Goal: Task Accomplishment & Management: Use online tool/utility

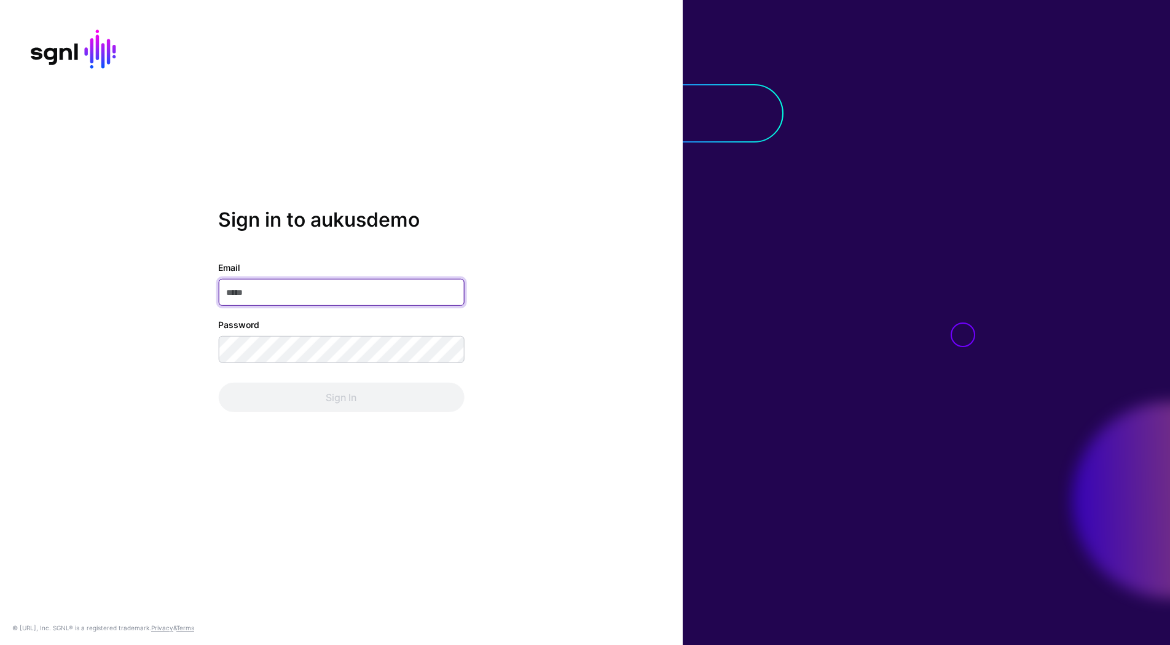
click at [356, 296] on input "Email" at bounding box center [341, 292] width 246 height 27
type input "**********"
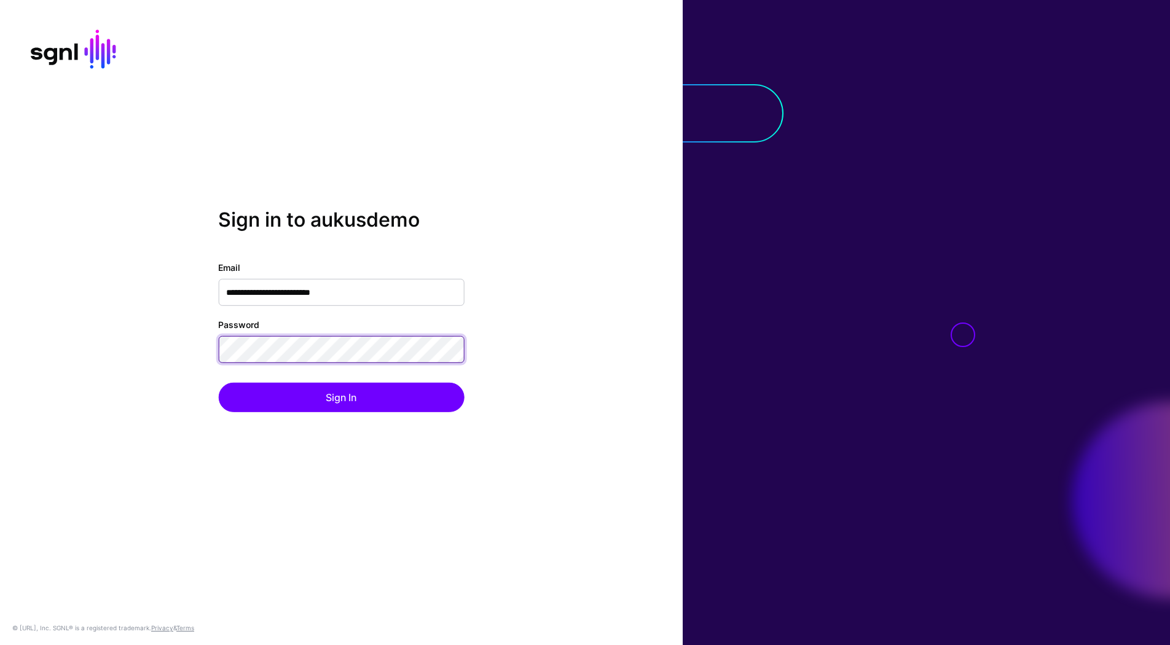
click at [218, 383] on button "Sign In" at bounding box center [341, 398] width 246 height 30
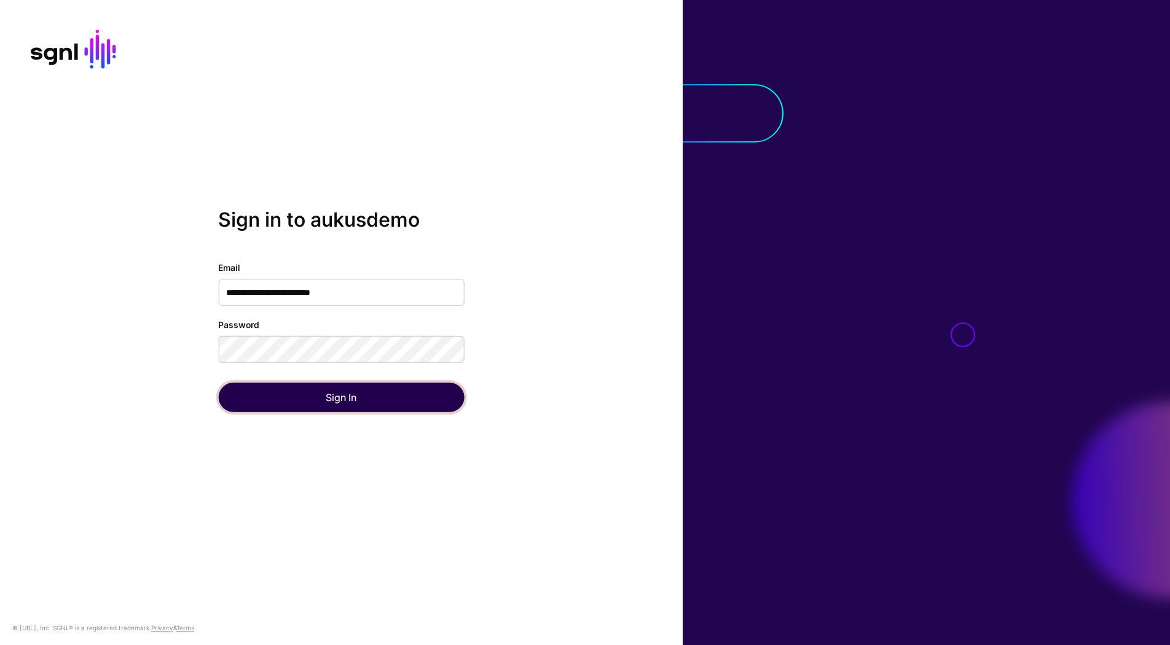
click at [336, 406] on button "Sign In" at bounding box center [341, 398] width 246 height 30
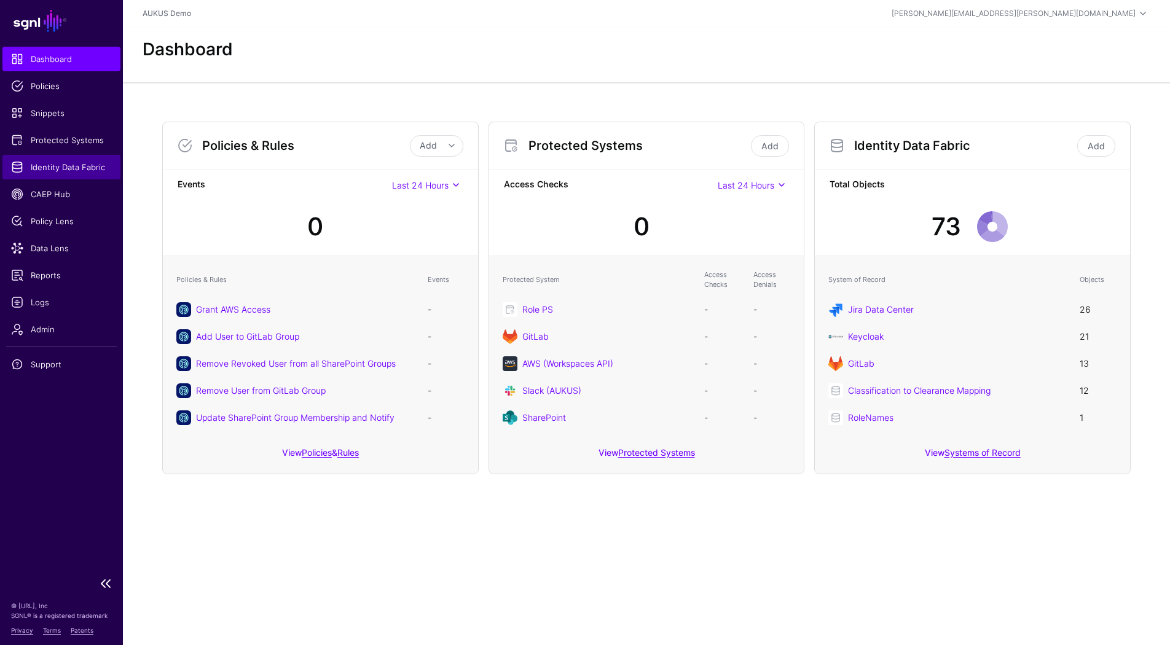
click at [90, 168] on span "Identity Data Fabric" at bounding box center [61, 167] width 101 height 12
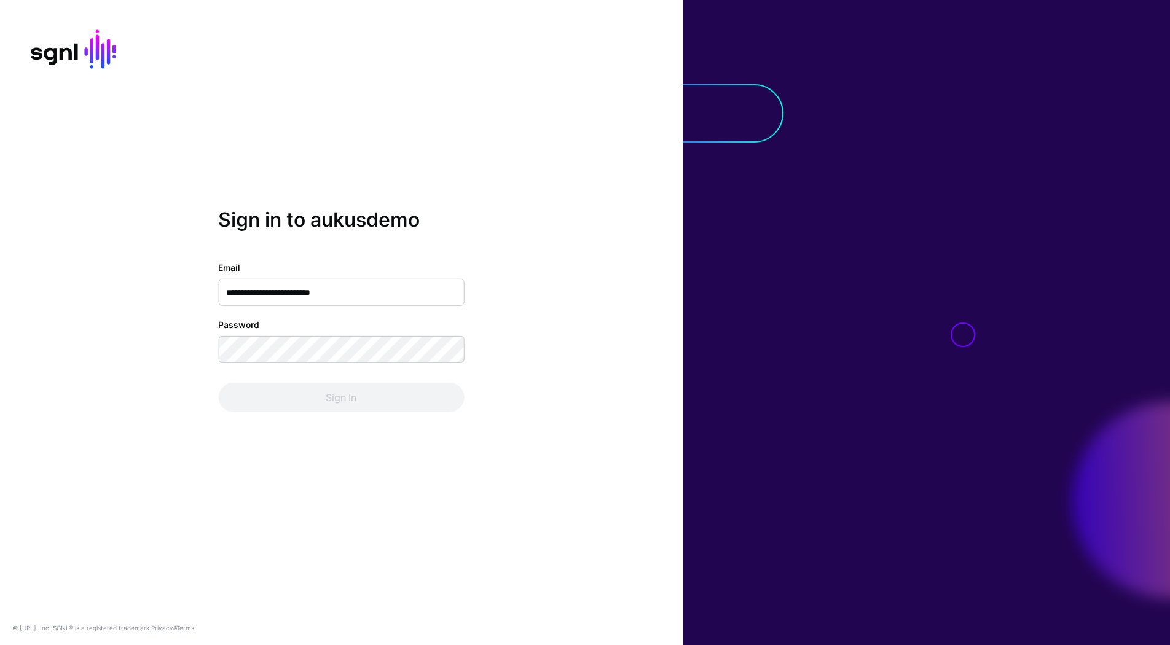
type input "**********"
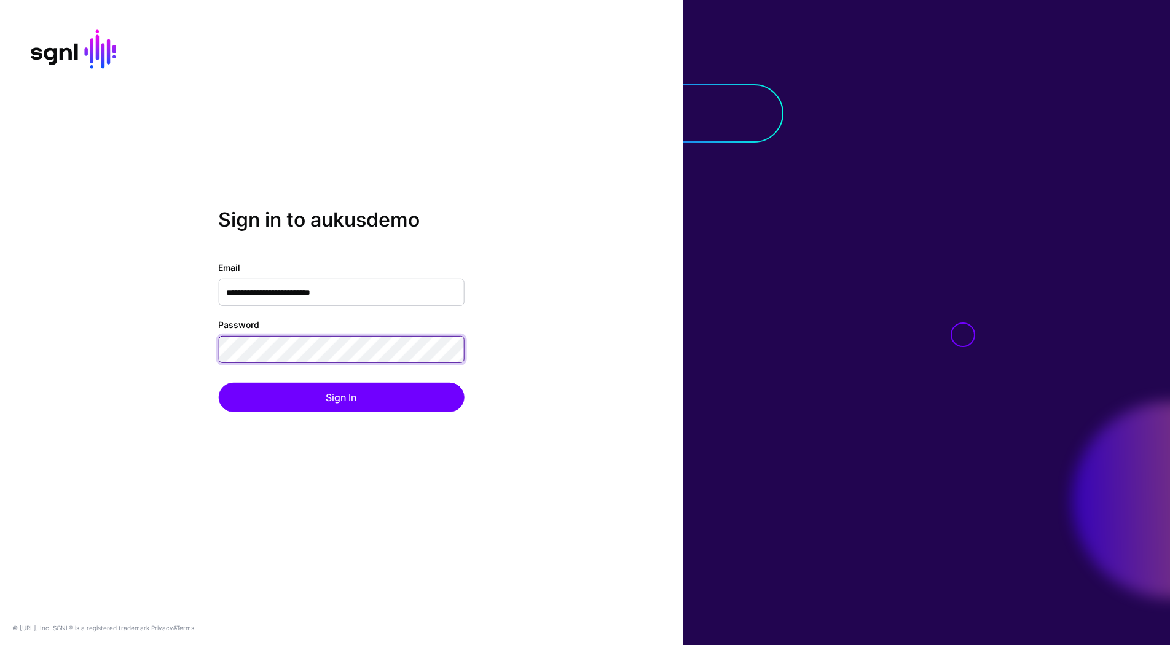
click at [218, 383] on button "Sign In" at bounding box center [341, 398] width 246 height 30
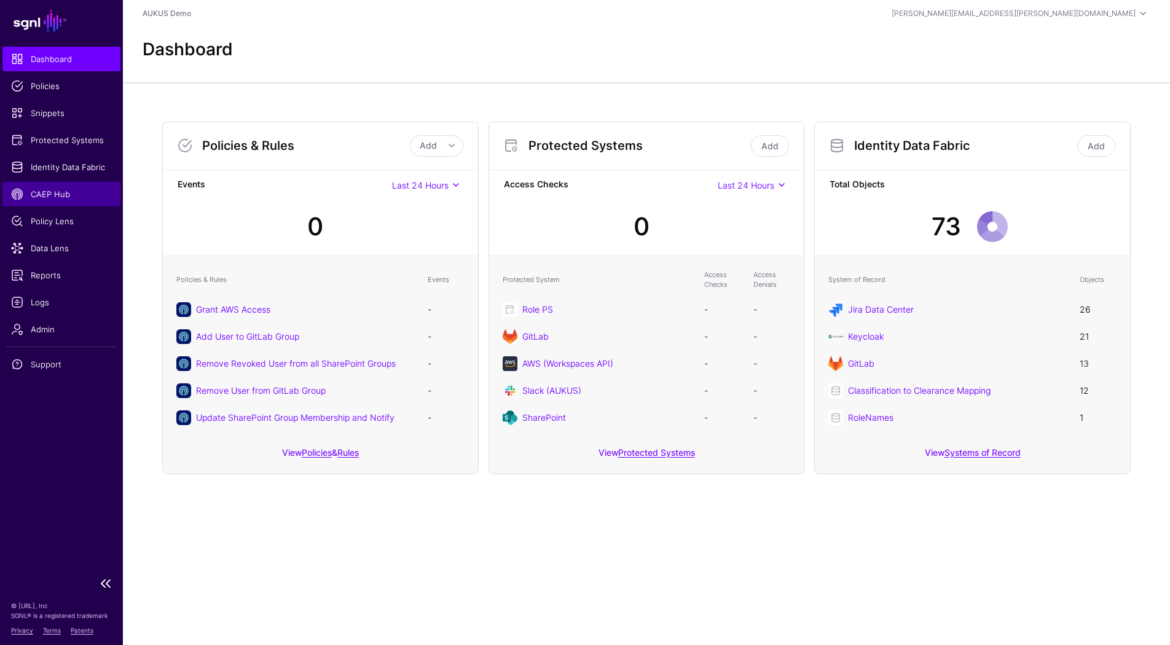
click at [79, 192] on span "CAEP Hub" at bounding box center [61, 194] width 101 height 12
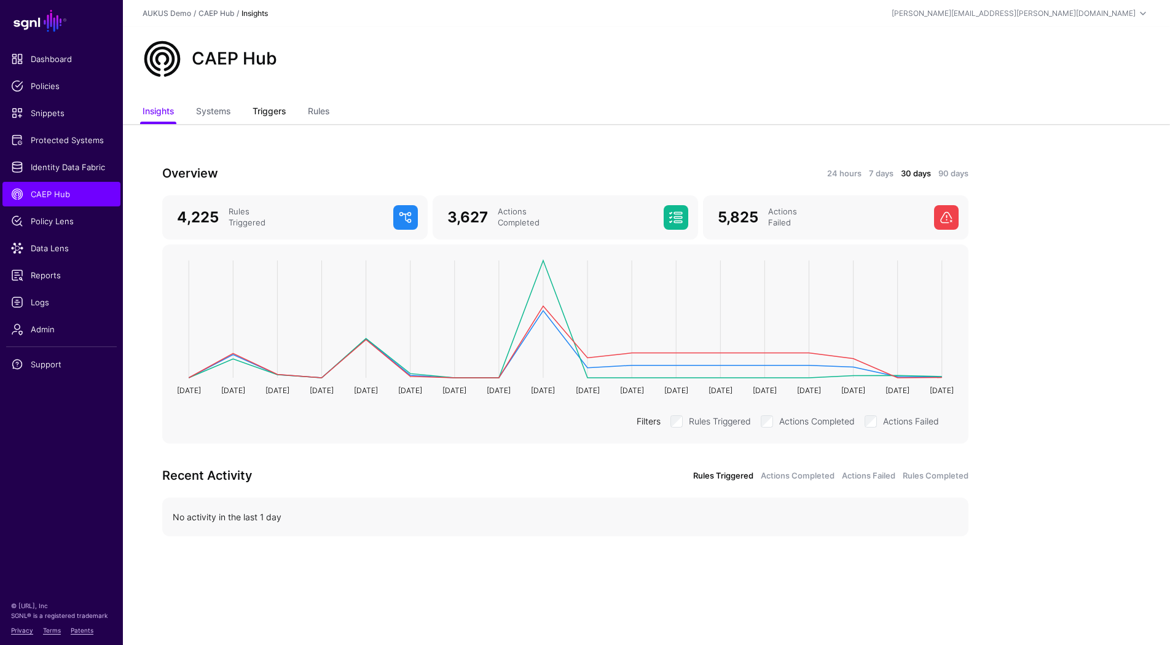
click at [270, 109] on link "Triggers" at bounding box center [269, 112] width 33 height 23
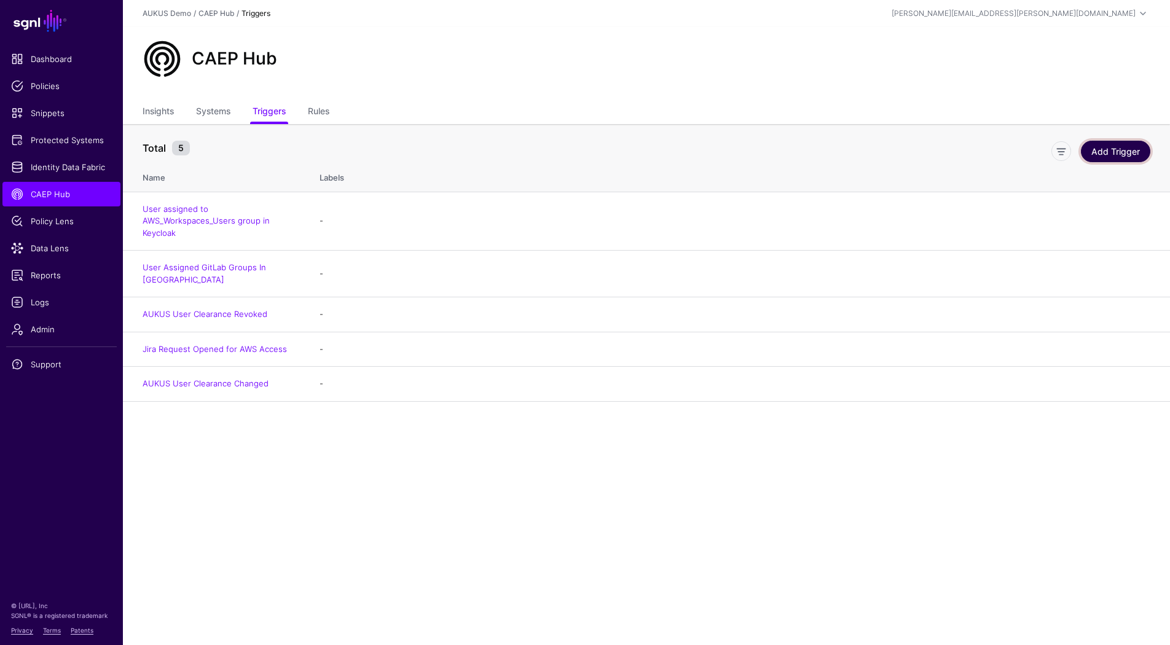
click at [1109, 154] on link "Add Trigger" at bounding box center [1115, 152] width 69 height 22
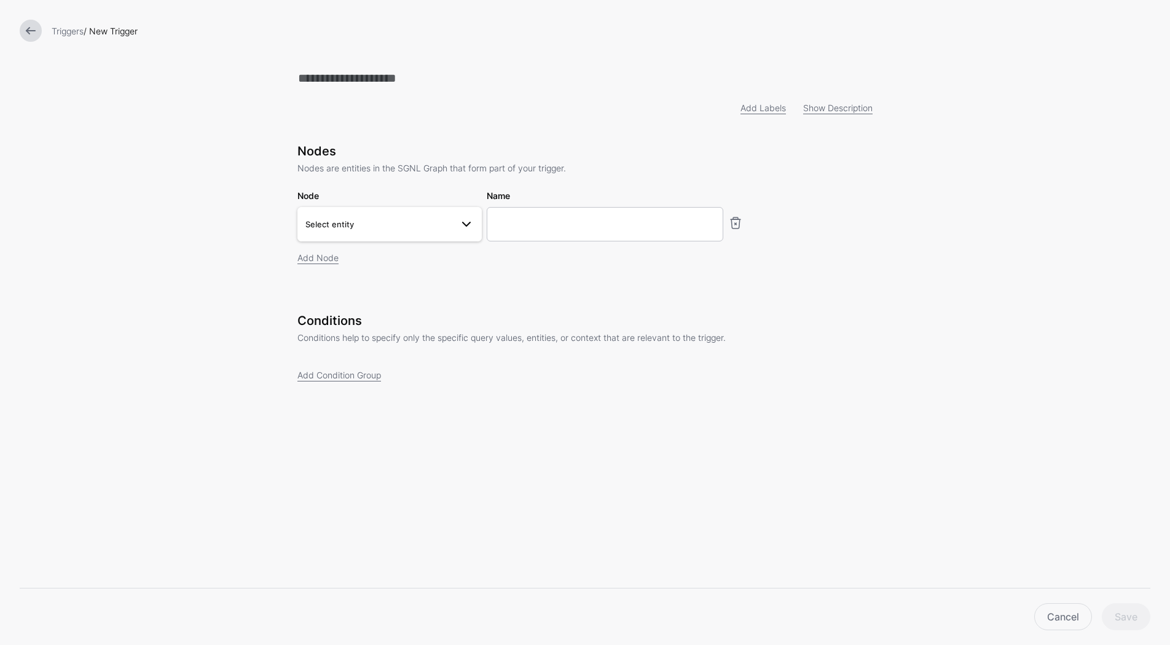
click at [433, 220] on span "Select entity" at bounding box center [378, 225] width 146 height 14
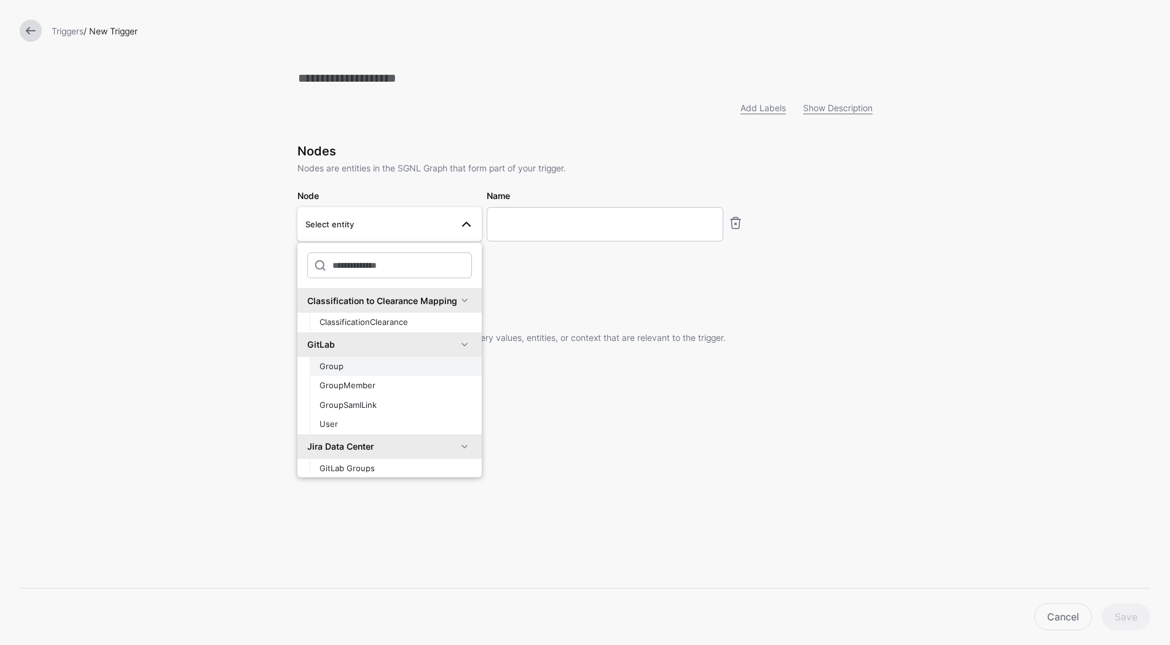
click at [407, 366] on div "Group" at bounding box center [396, 367] width 152 height 12
type input "**********"
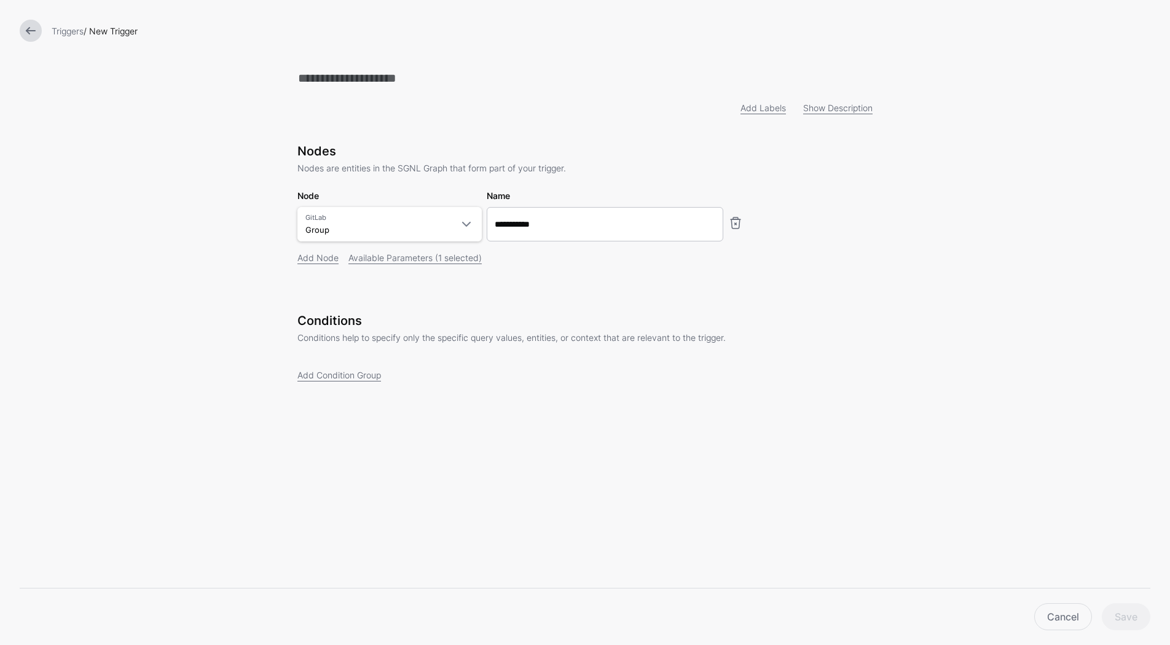
click at [348, 387] on div "Conditions Conditions help to specify only the specific query values, entities,…" at bounding box center [584, 364] width 575 height 103
click at [31, 34] on link at bounding box center [31, 31] width 22 height 22
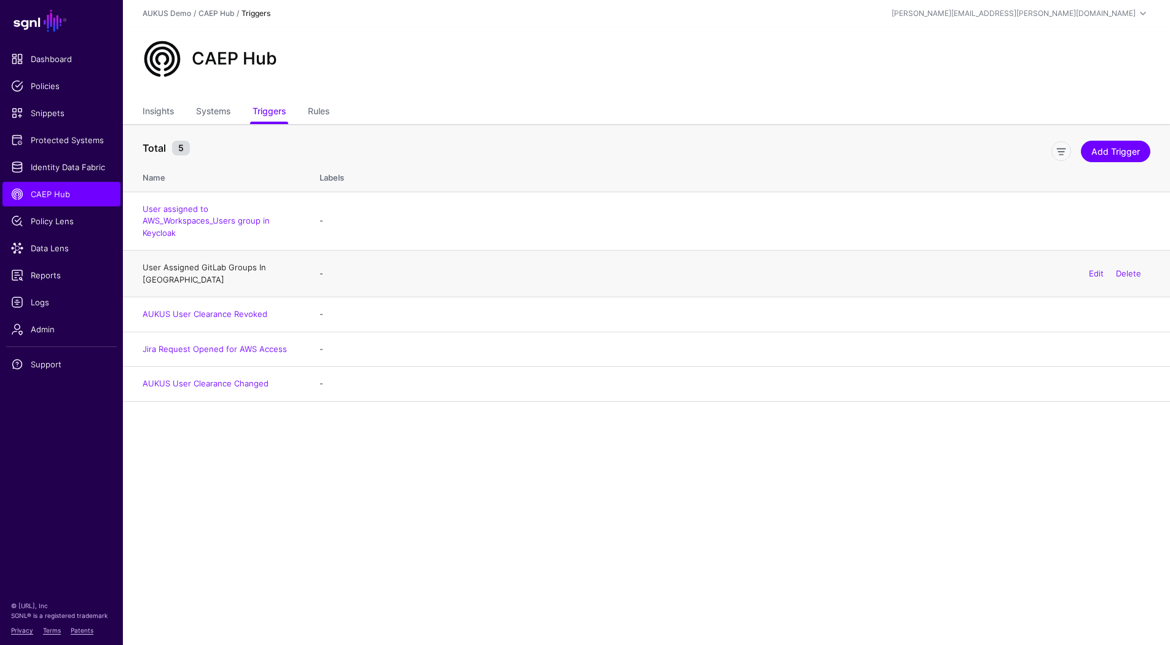
click at [251, 269] on link "User Assigned GitLab Groups In [GEOGRAPHIC_DATA]" at bounding box center [205, 273] width 124 height 22
click at [322, 103] on link "Rules" at bounding box center [319, 112] width 22 height 23
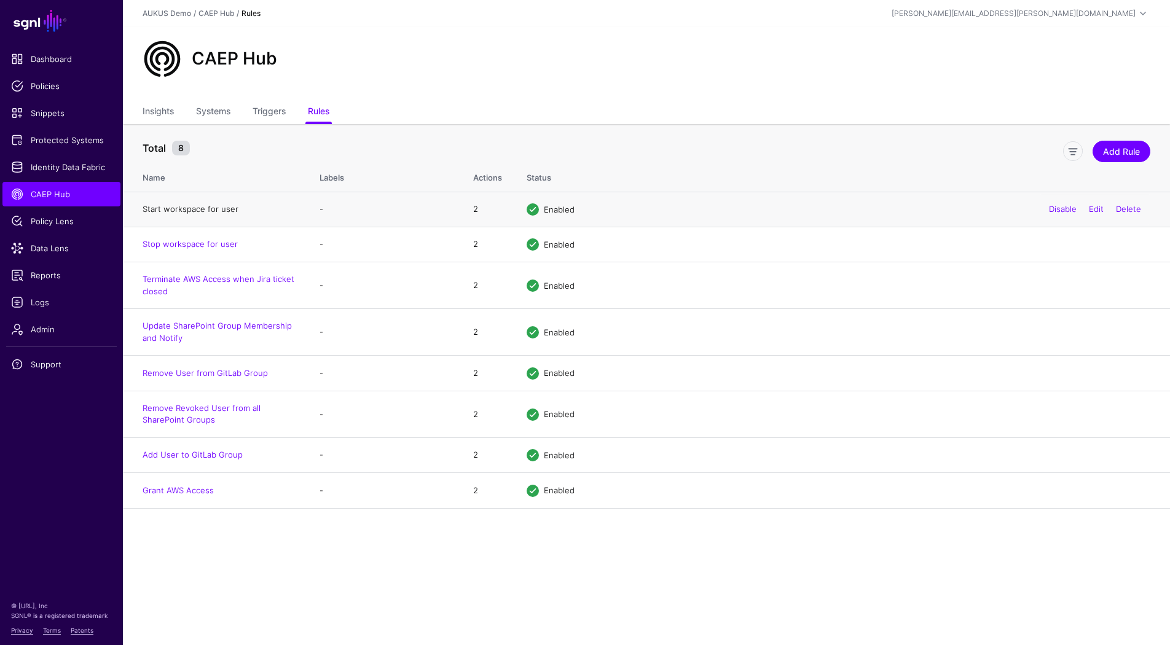
click at [208, 210] on link "Start workspace for user" at bounding box center [191, 209] width 96 height 10
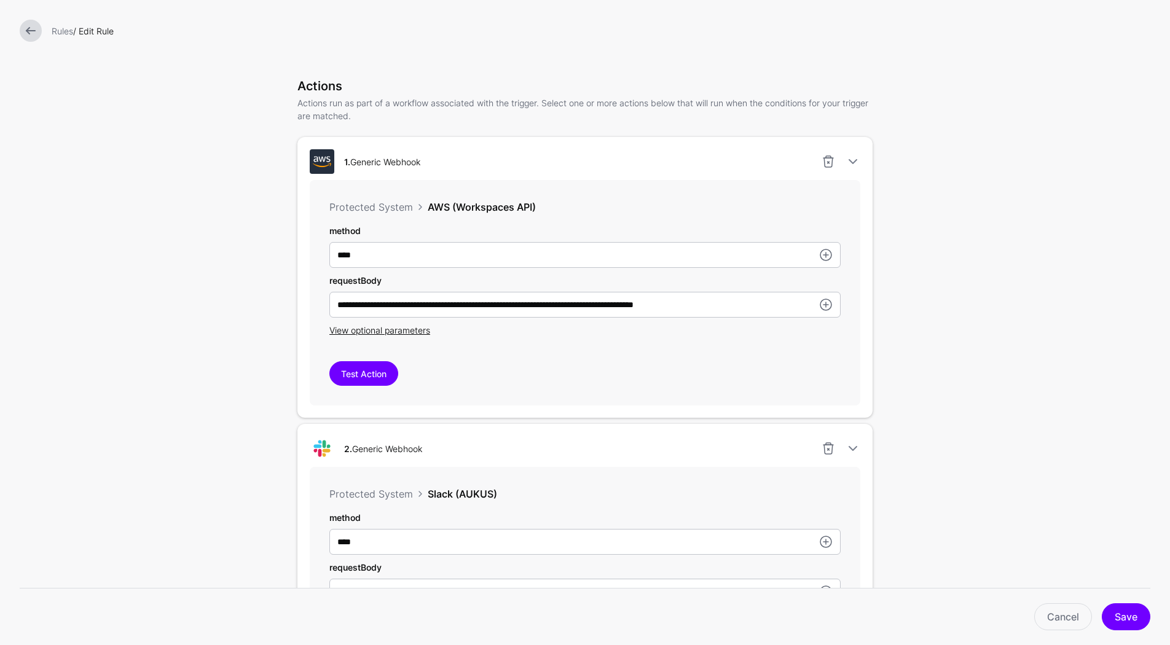
scroll to position [288, 0]
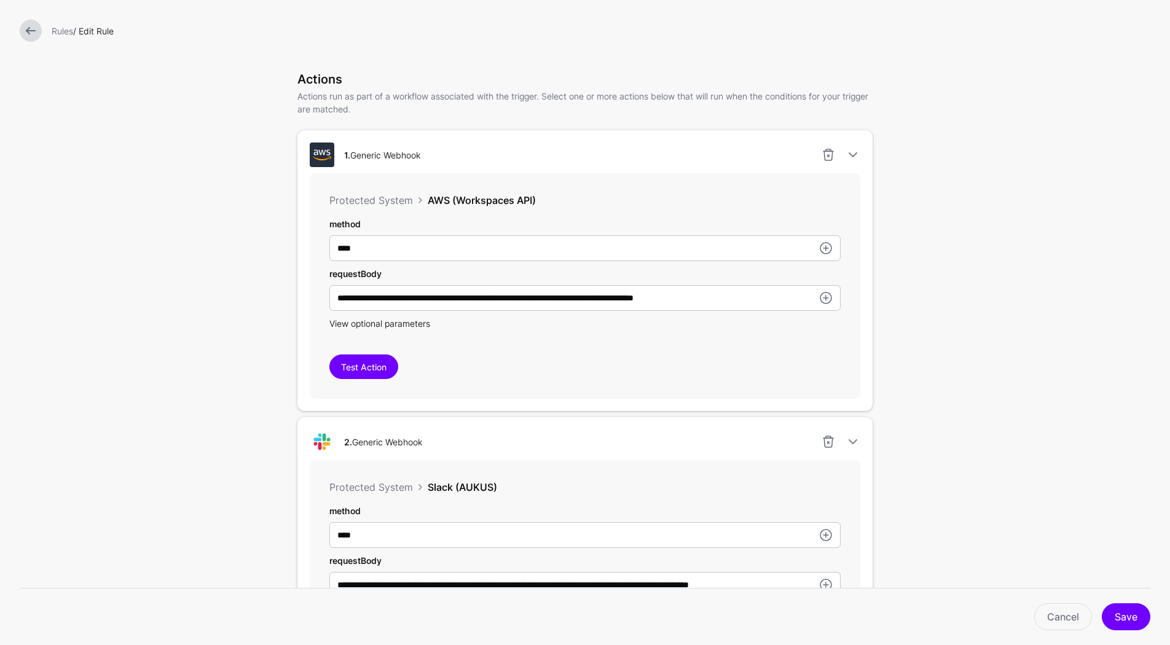
click at [359, 320] on span "View optional parameters" at bounding box center [379, 323] width 101 height 10
